Goal: Information Seeking & Learning: Learn about a topic

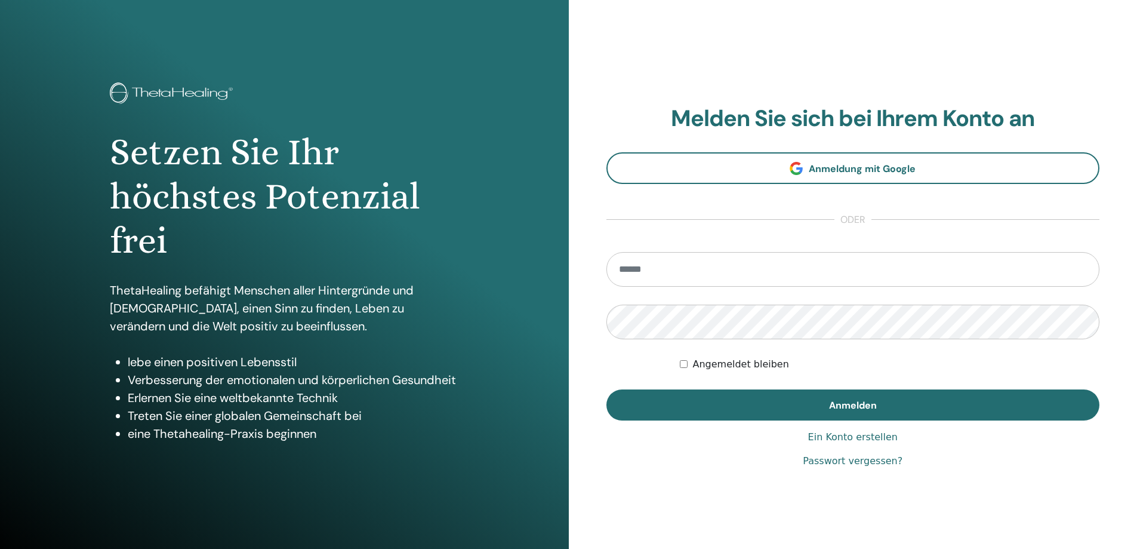
click at [714, 268] on input "email" at bounding box center [854, 269] width 494 height 35
type input "**********"
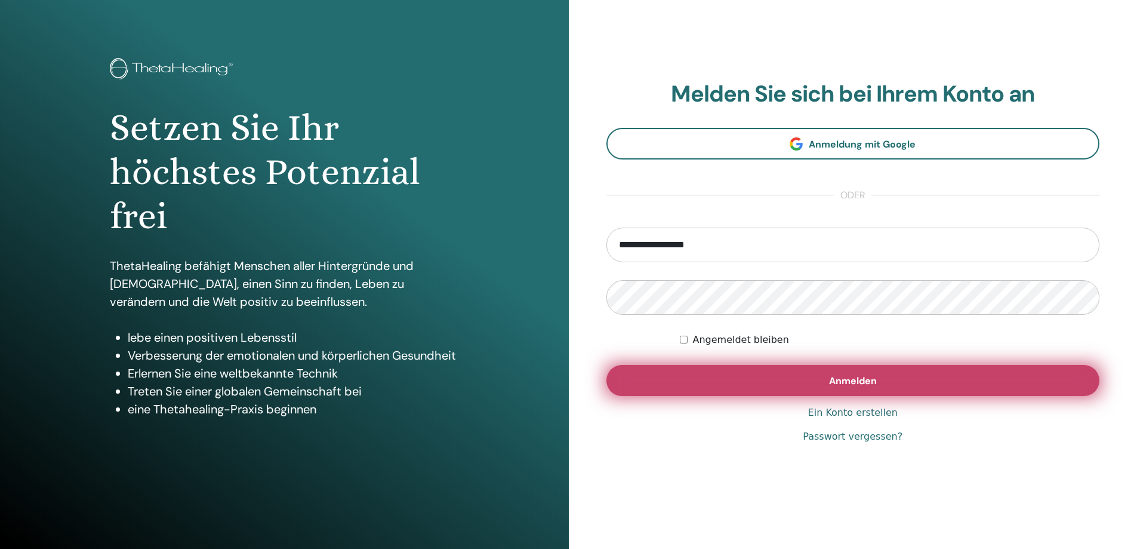
click at [713, 370] on button "Anmelden" at bounding box center [854, 380] width 494 height 31
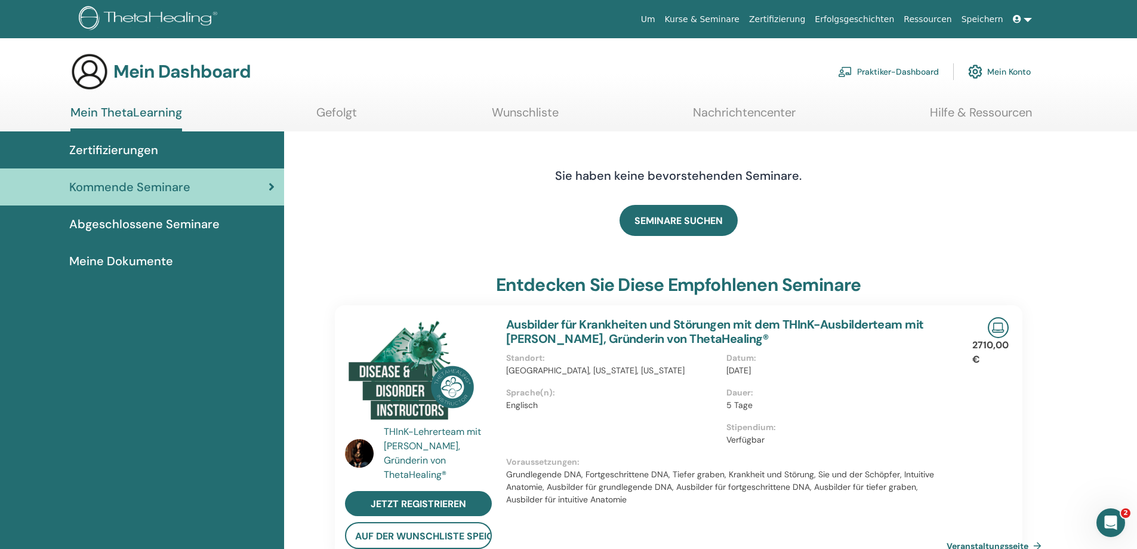
click at [141, 152] on font "Zertifizierungen" at bounding box center [113, 150] width 89 height 16
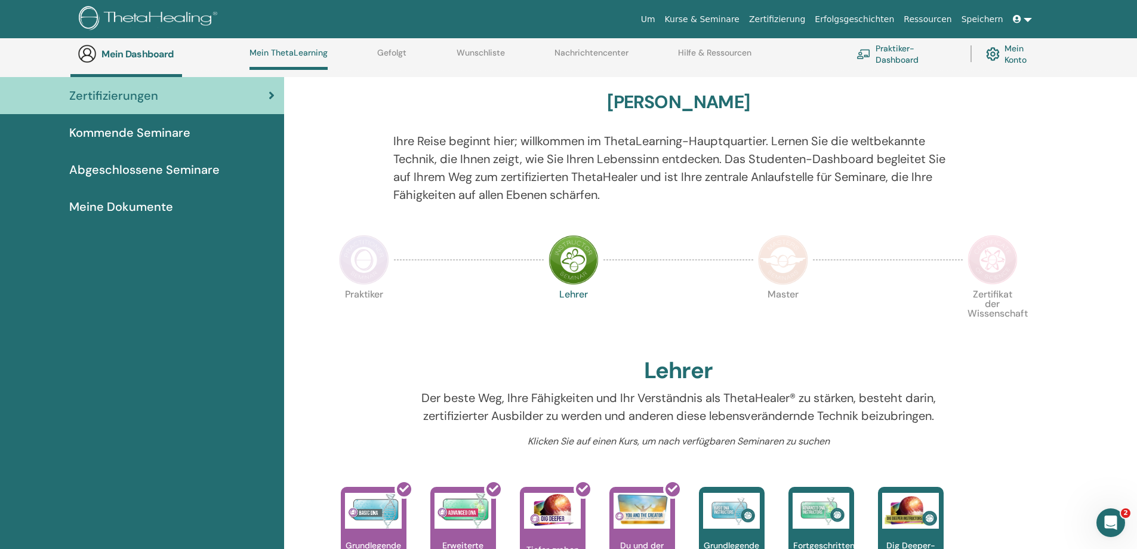
scroll to position [85, 0]
click at [366, 266] on img at bounding box center [364, 260] width 50 height 50
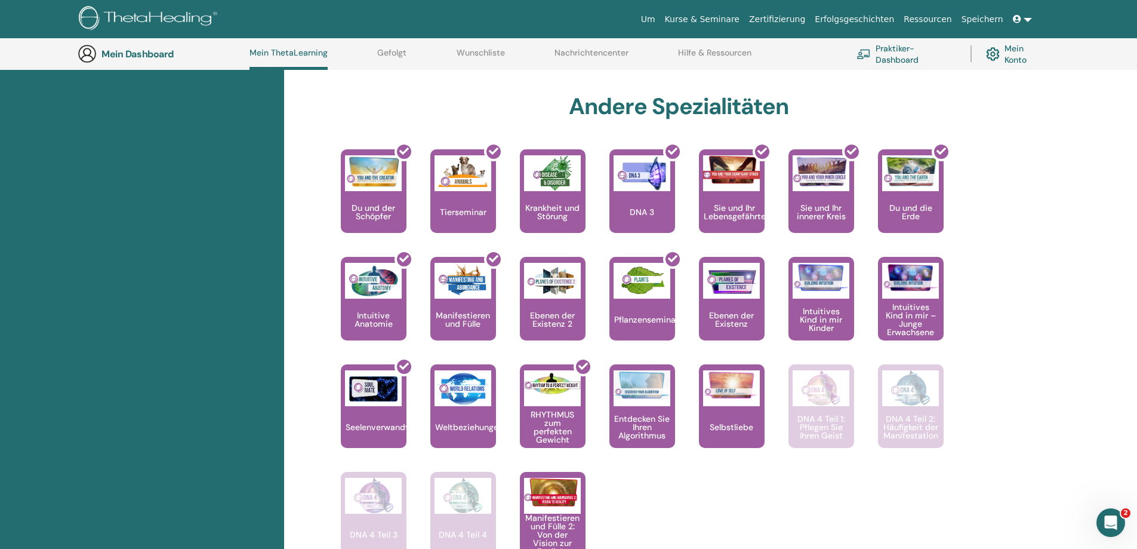
scroll to position [662, 0]
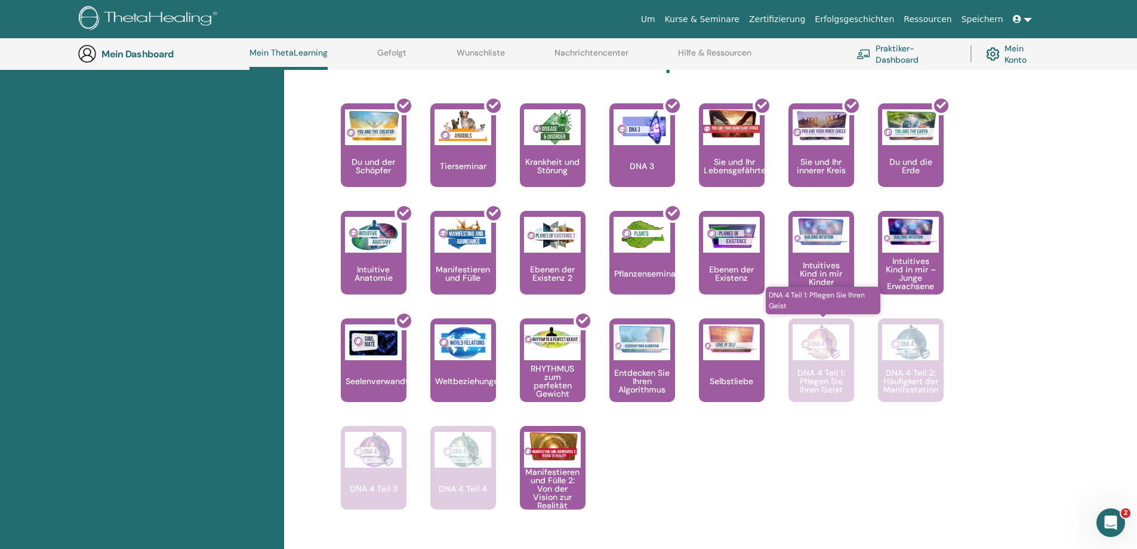
click at [836, 368] on font "DNA 4 Teil 1: Pflegen Sie Ihren Geist" at bounding box center [822, 380] width 48 height 27
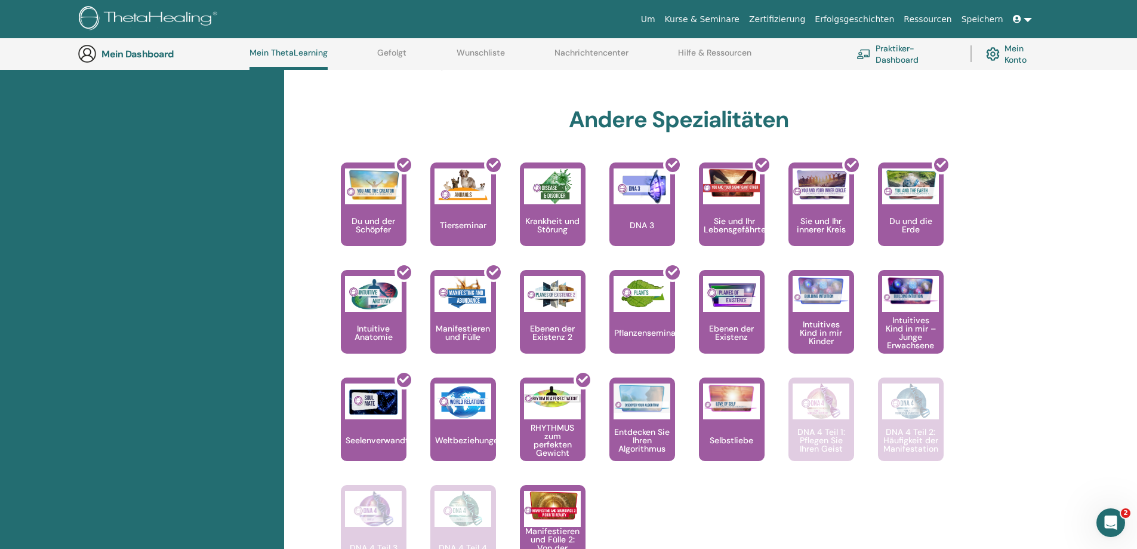
scroll to position [601, 0]
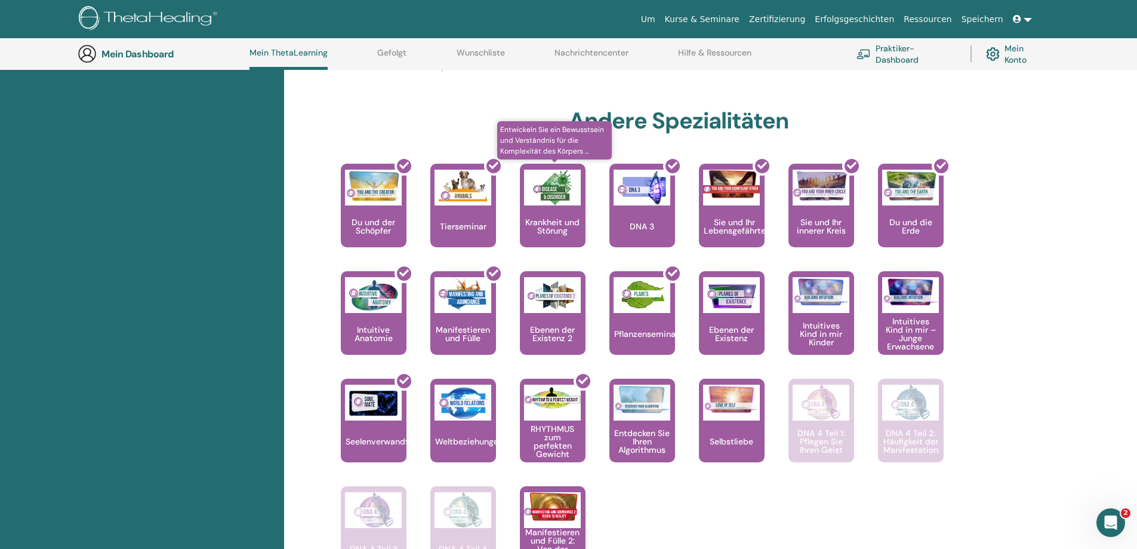
click at [545, 208] on div "Krankheit und Störung" at bounding box center [553, 206] width 66 height 84
